Goal: Participate in discussion

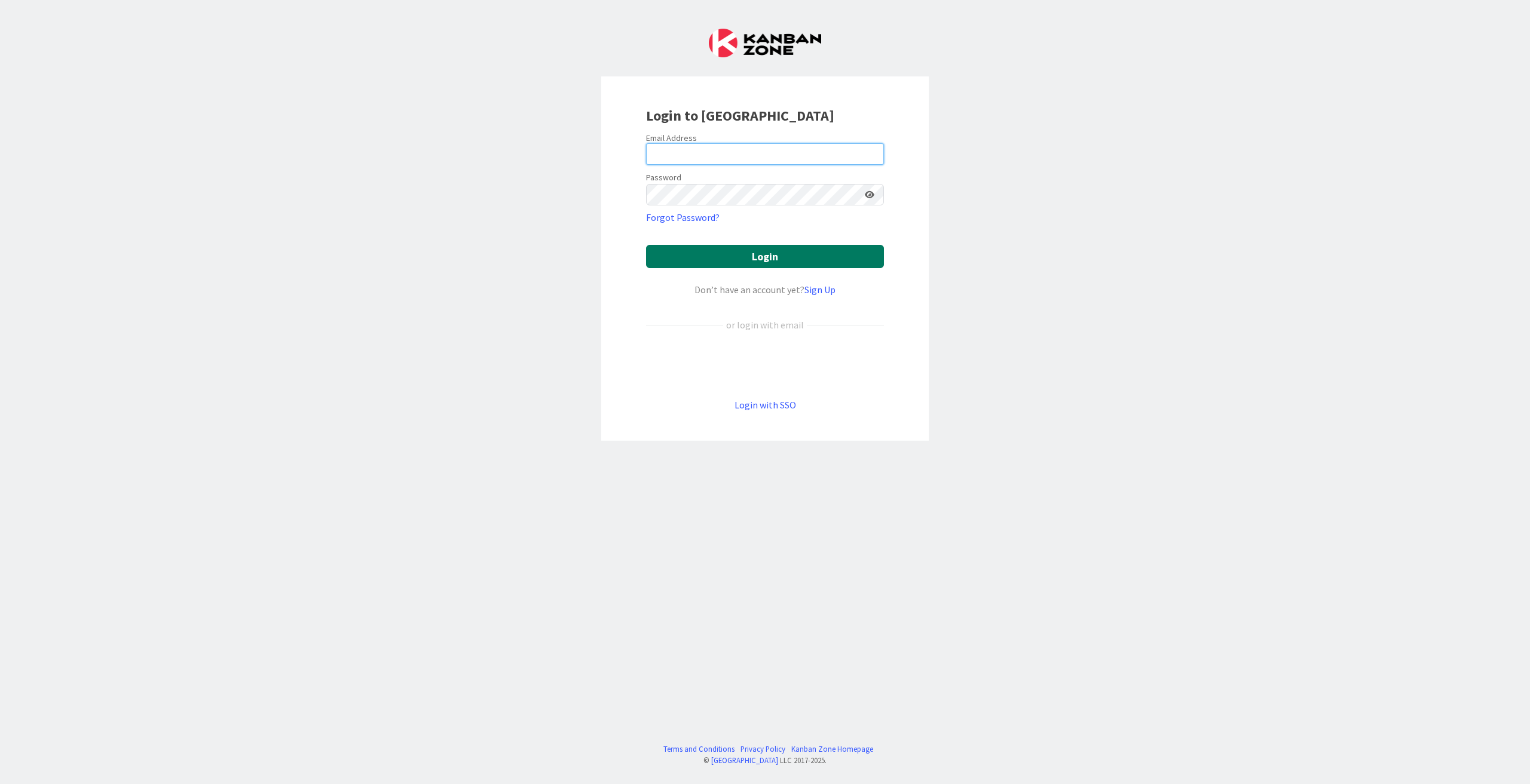
type input "[EMAIL_ADDRESS][DOMAIN_NAME]"
click at [759, 258] on button "Login" at bounding box center [765, 256] width 237 height 23
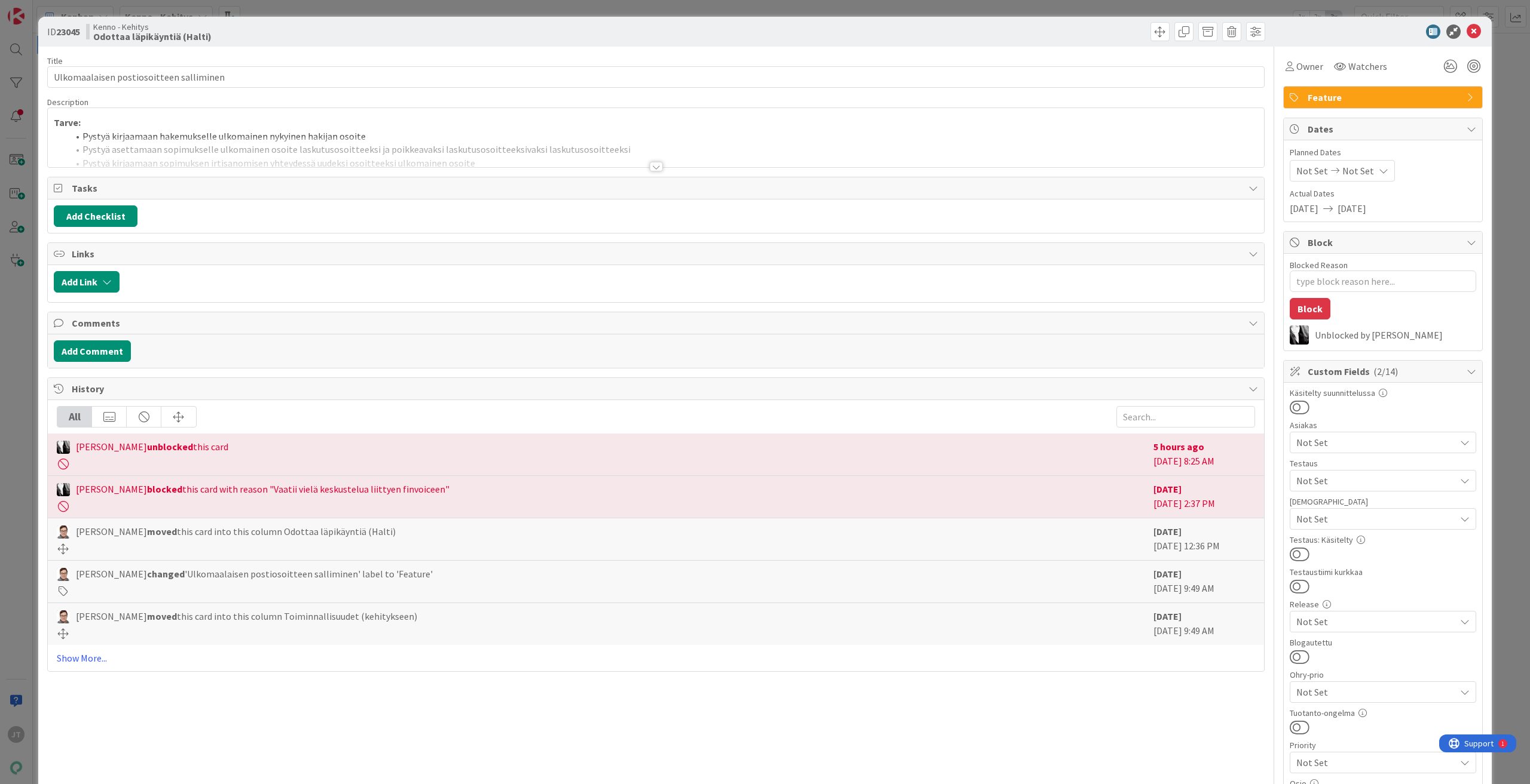
type textarea "x"
click at [653, 167] on div at bounding box center [656, 167] width 13 height 9
click at [653, 168] on div at bounding box center [656, 167] width 13 height 9
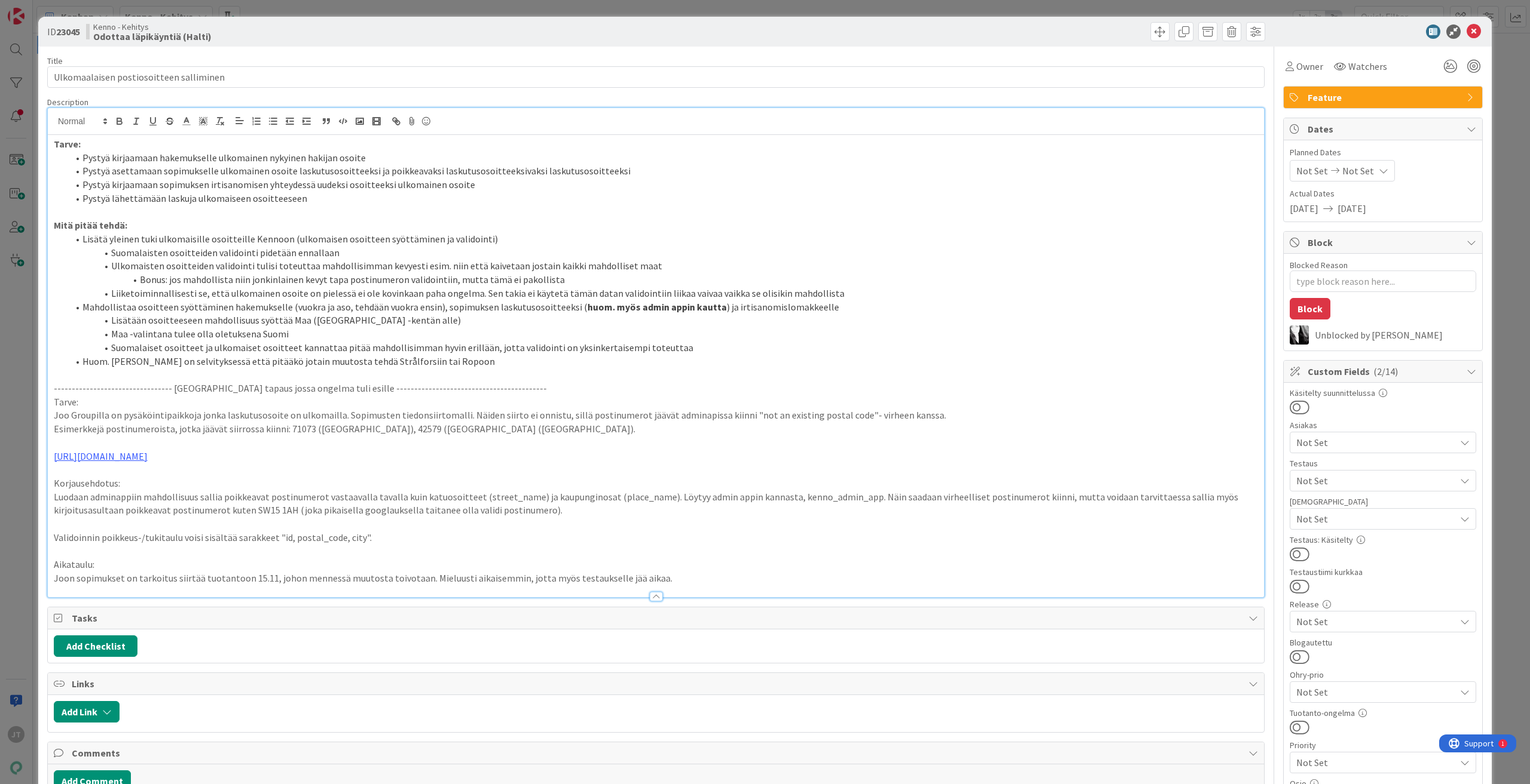
type textarea "x"
